Goal: Task Accomplishment & Management: Use online tool/utility

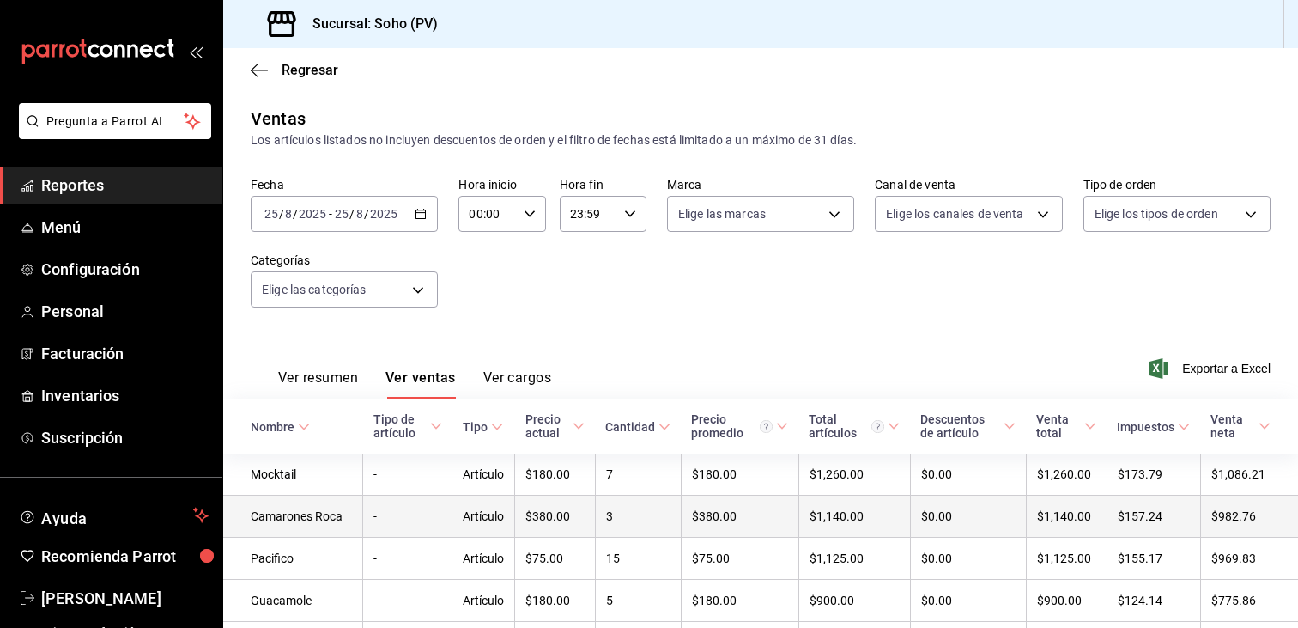
scroll to position [206, 0]
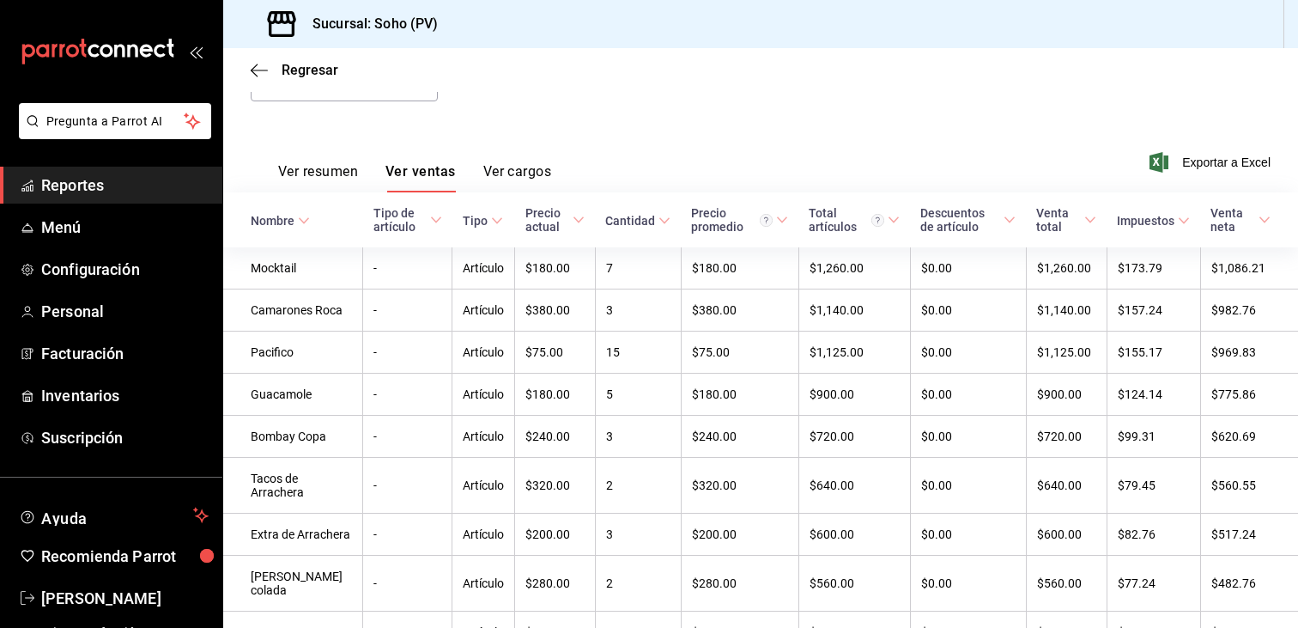
click at [130, 196] on span "Reportes" at bounding box center [124, 184] width 167 height 23
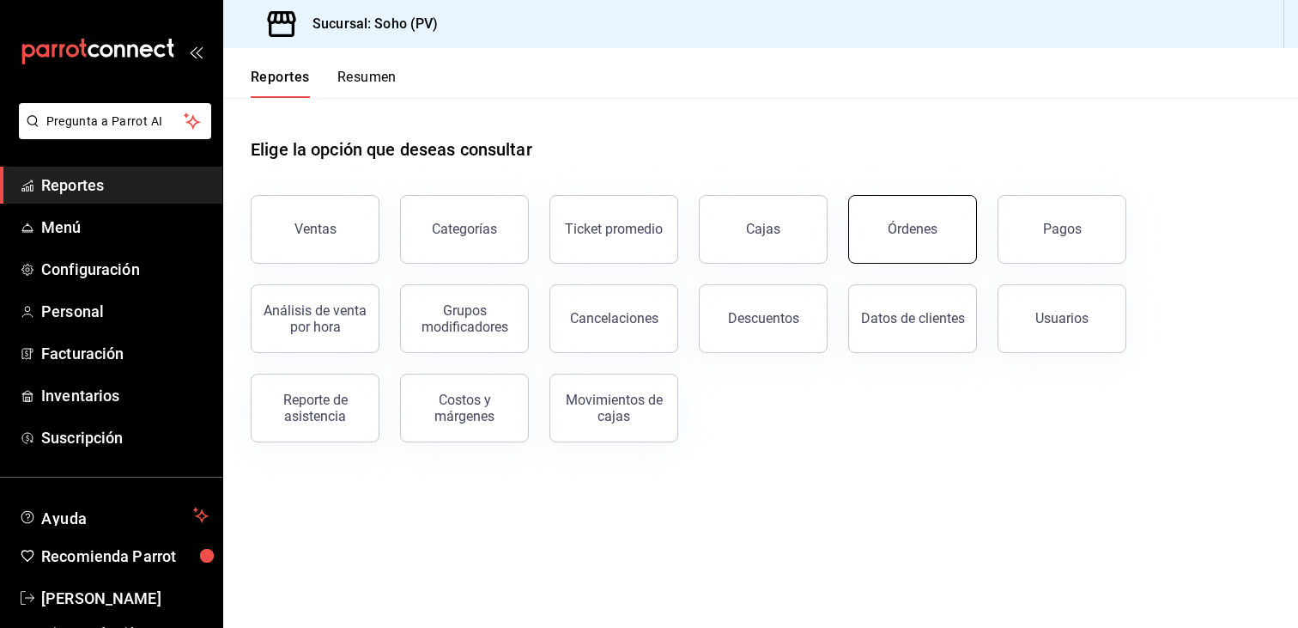
click at [911, 248] on button "Órdenes" at bounding box center [912, 229] width 129 height 69
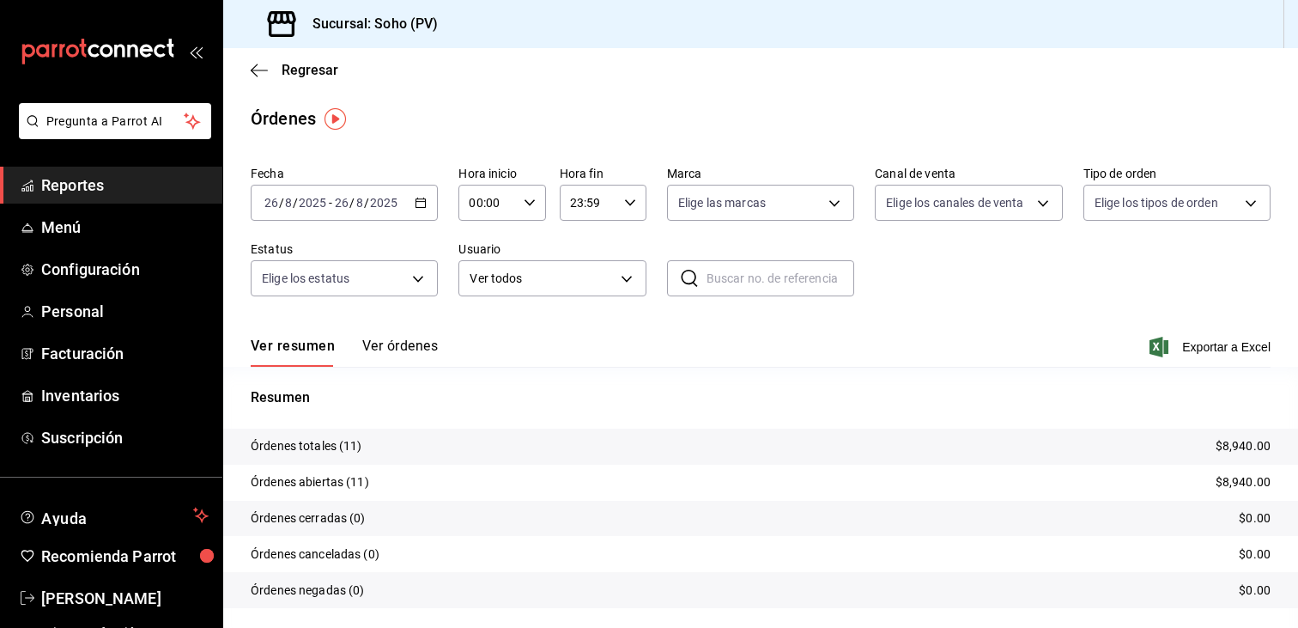
click at [416, 198] on \(Stroke\) "button" at bounding box center [421, 202] width 10 height 9
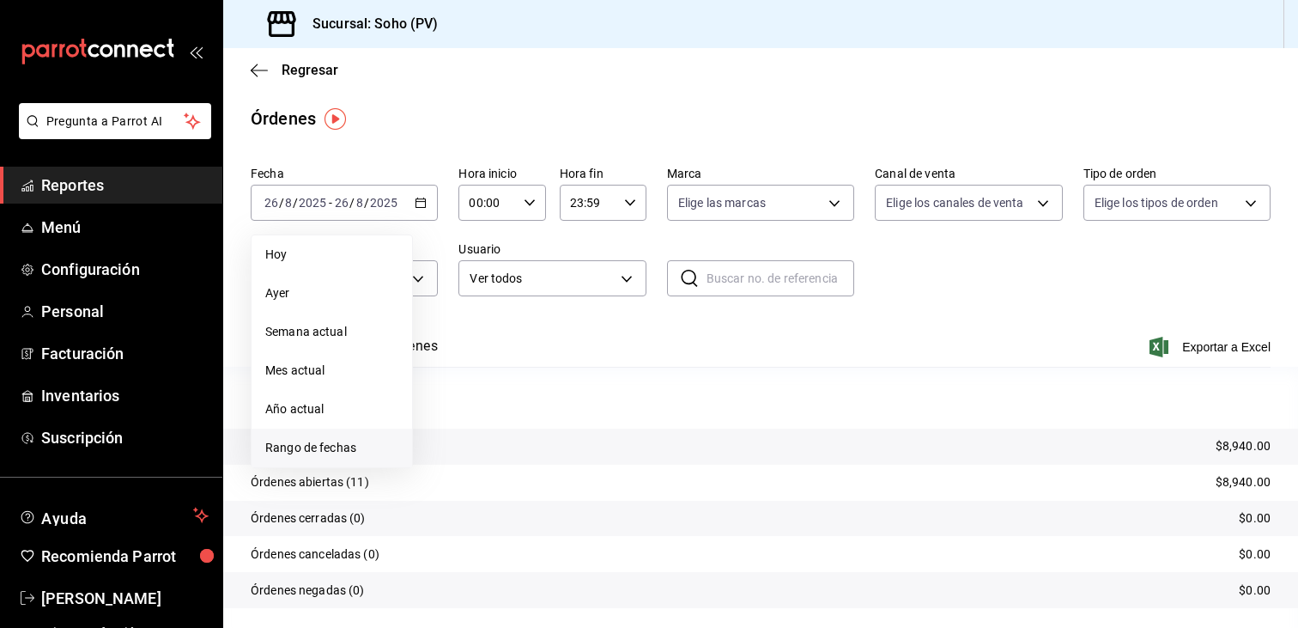
click at [317, 443] on span "Rango de fechas" at bounding box center [331, 448] width 133 height 18
click at [628, 432] on abbr "24" at bounding box center [631, 430] width 11 height 12
click at [630, 432] on abbr "24" at bounding box center [631, 430] width 11 height 12
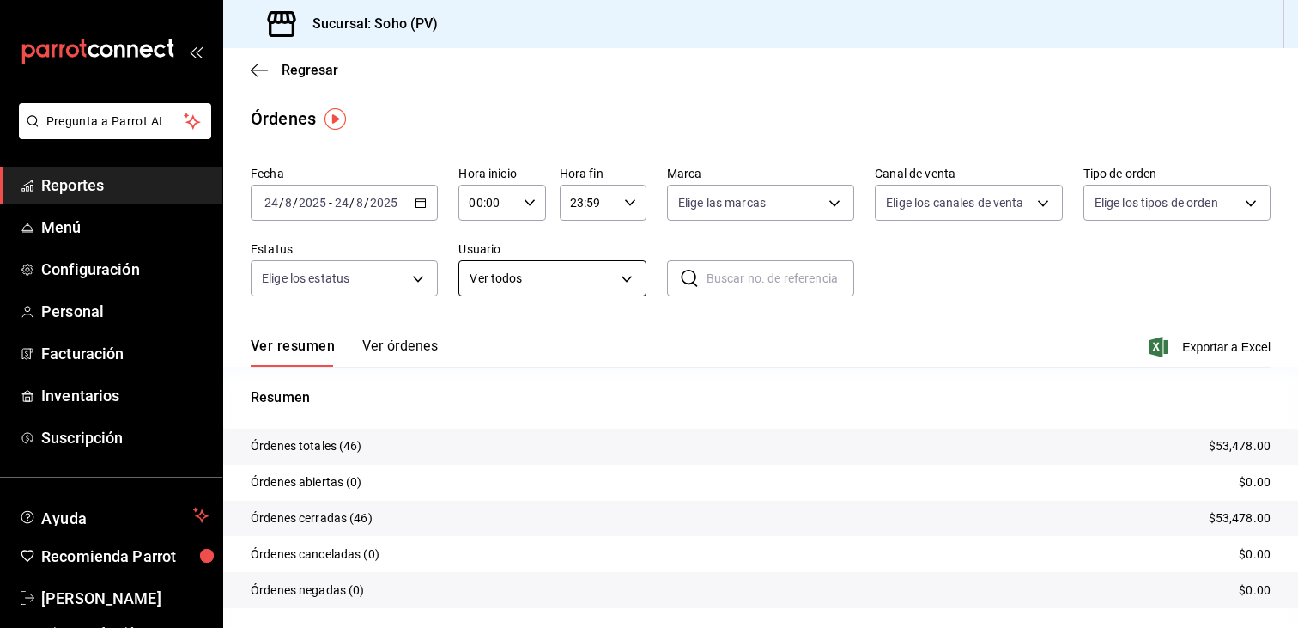
click at [608, 287] on body "Pregunta a Parrot AI Reportes Menú Configuración Personal Facturación Inventari…" at bounding box center [649, 314] width 1298 height 628
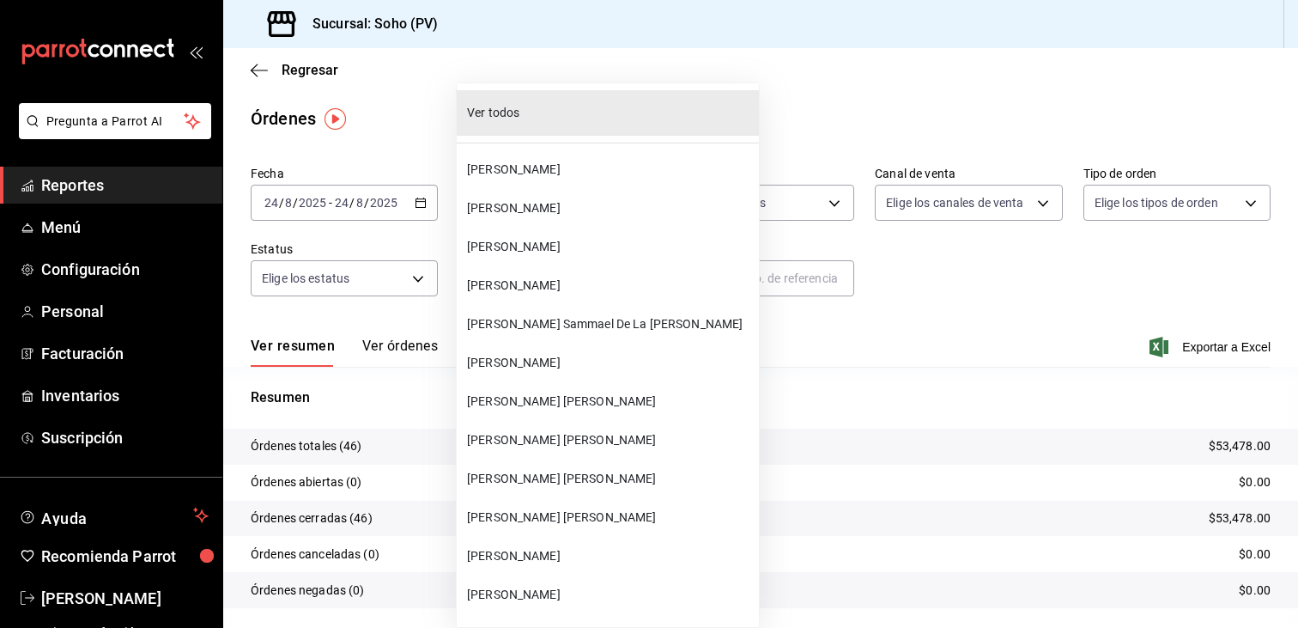
click at [552, 317] on span "[PERSON_NAME] Sammael De La [PERSON_NAME]" at bounding box center [609, 324] width 285 height 18
type input "28609ca3-6ac6-4c9f-b792-812c965fe4d2"
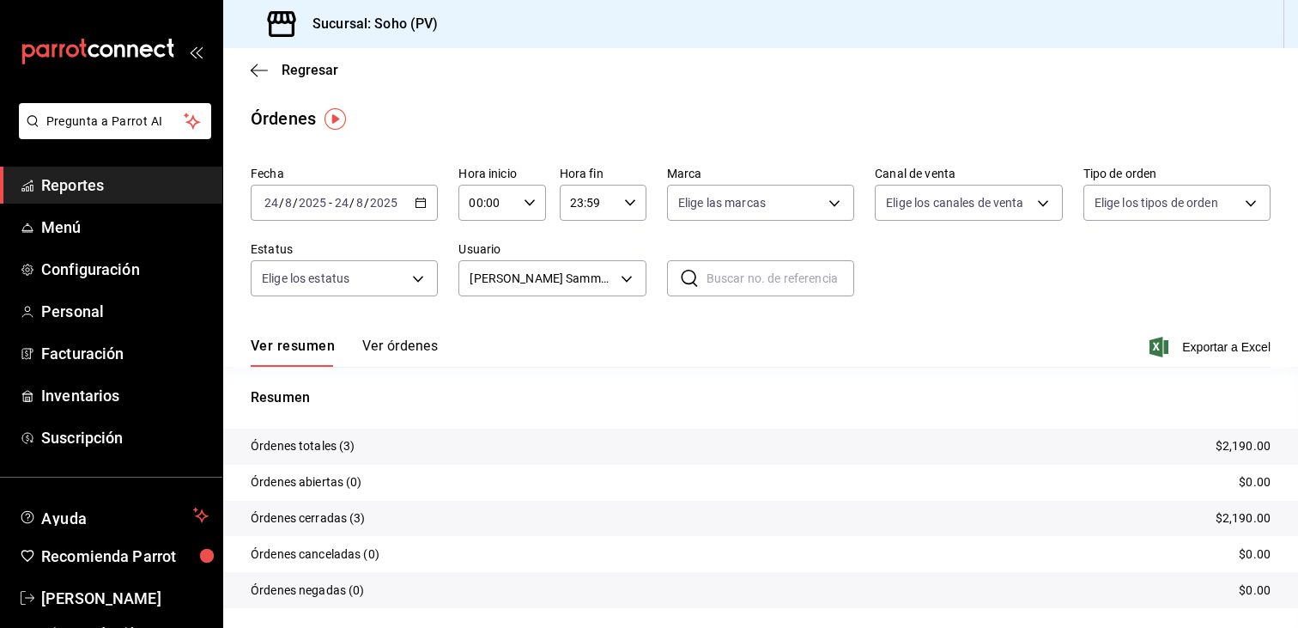
click at [403, 341] on button "Ver órdenes" at bounding box center [400, 351] width 76 height 29
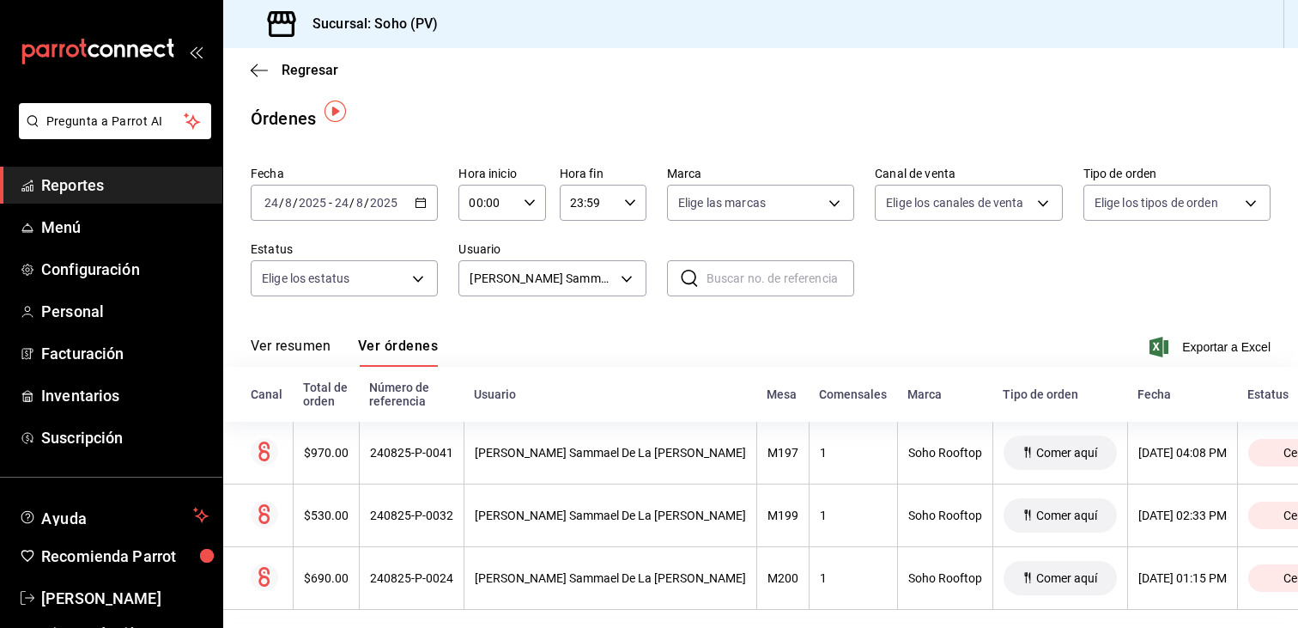
scroll to position [30, 0]
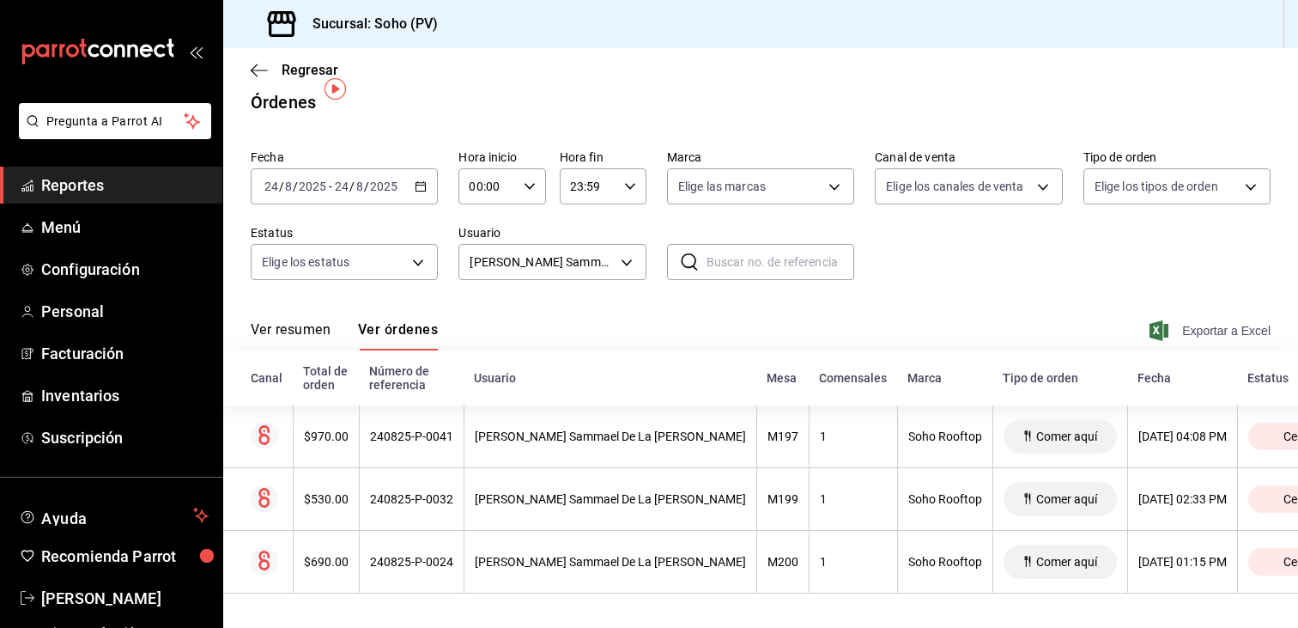
click at [1223, 320] on span "Exportar a Excel" at bounding box center [1212, 330] width 118 height 21
click at [422, 180] on icon "button" at bounding box center [421, 186] width 12 height 12
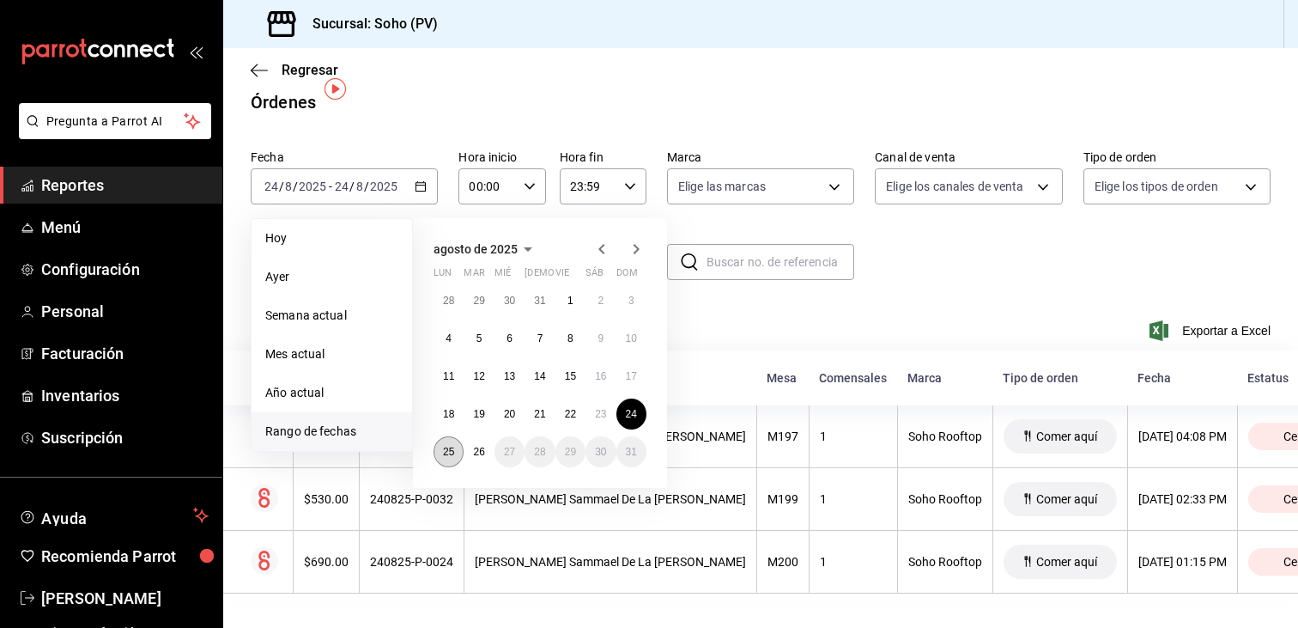
click at [453, 446] on abbr "25" at bounding box center [448, 452] width 11 height 12
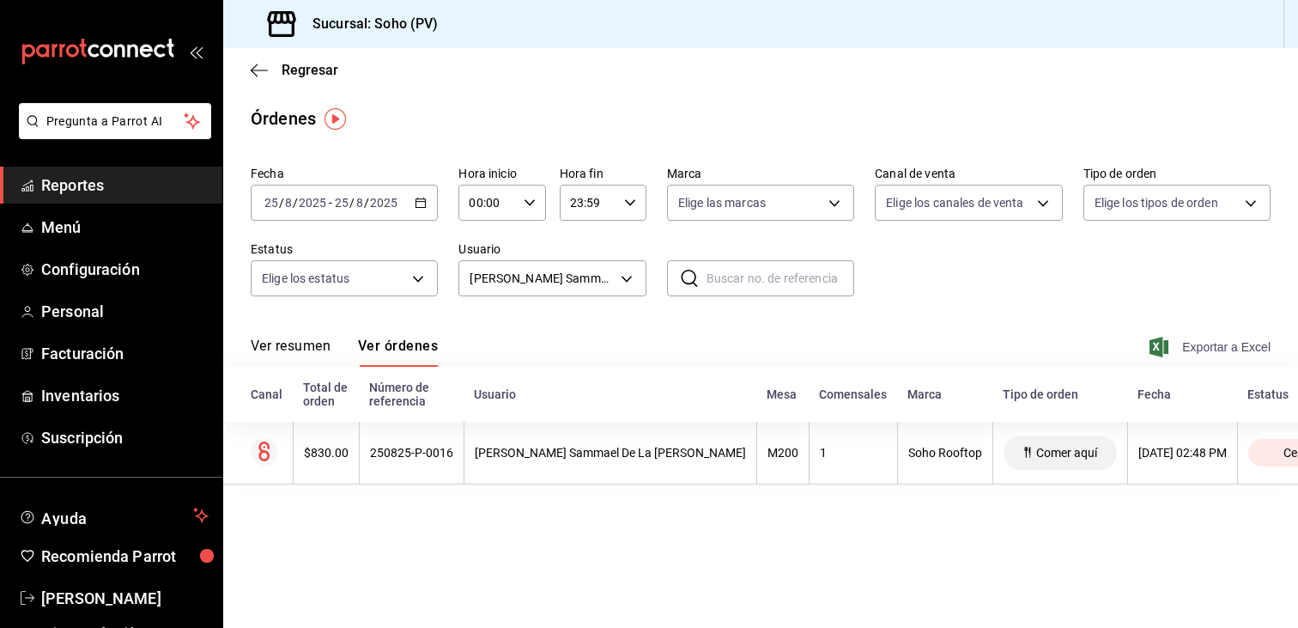
click at [1176, 341] on span "Exportar a Excel" at bounding box center [1212, 347] width 118 height 21
